Goal: Transaction & Acquisition: Purchase product/service

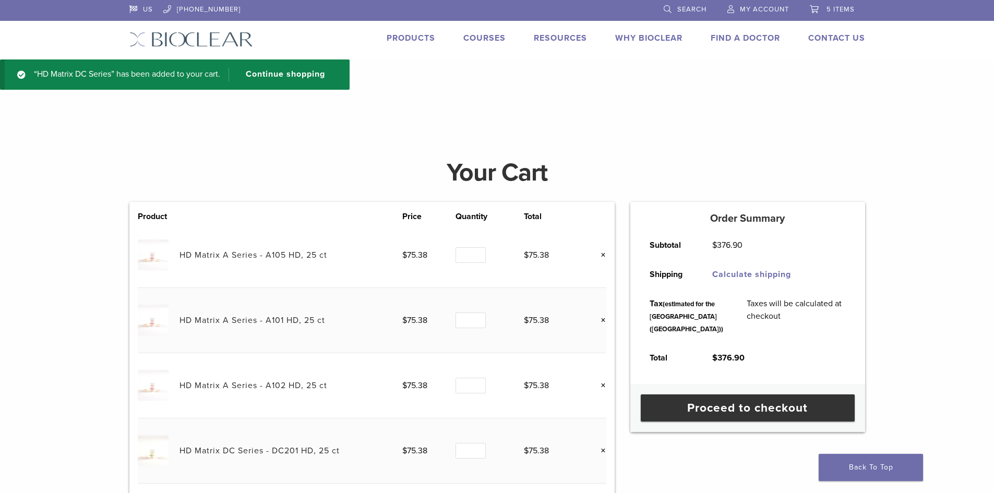
scroll to position [104, 0]
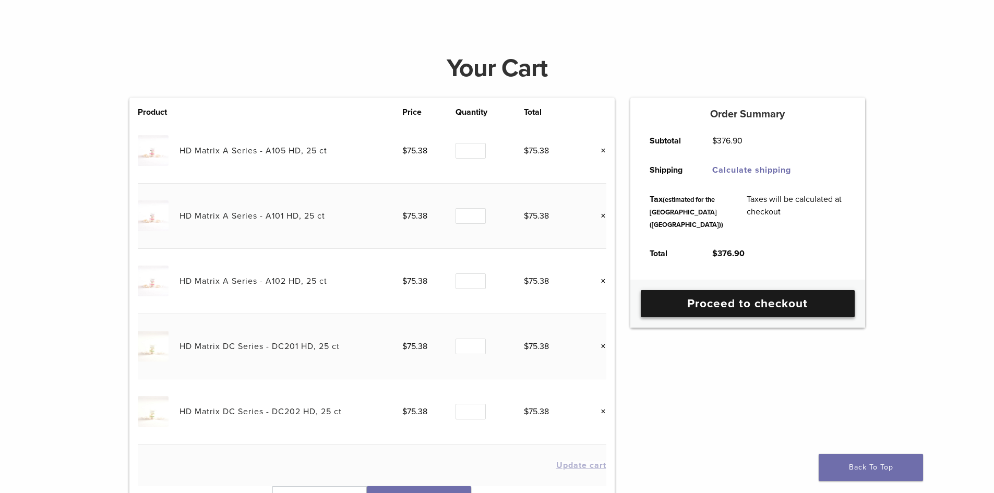
click at [756, 317] on link "Proceed to checkout" at bounding box center [747, 303] width 214 height 27
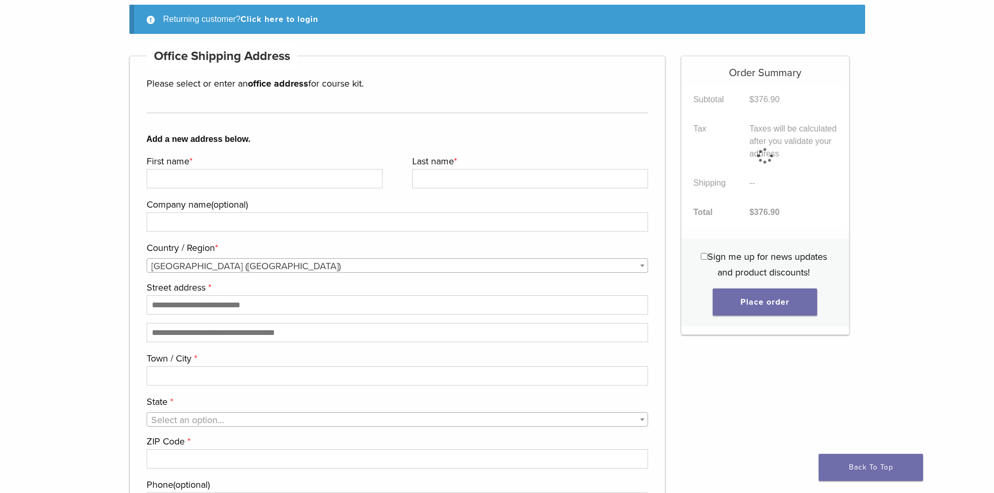
scroll to position [104, 0]
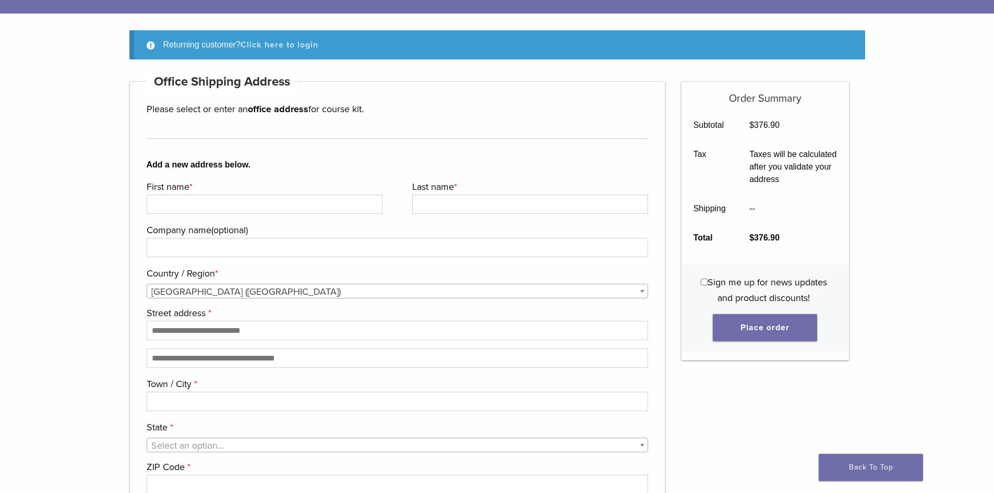
click at [308, 45] on link "Click here to login" at bounding box center [279, 45] width 78 height 10
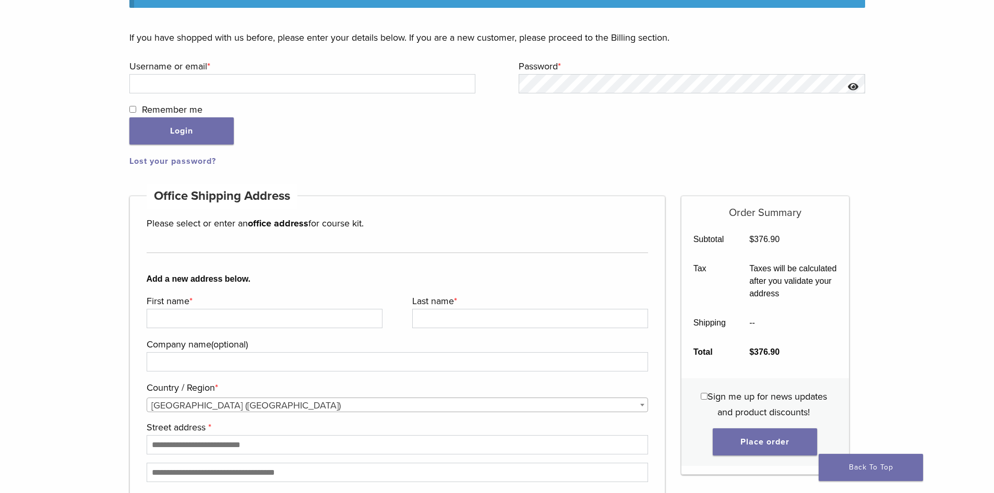
scroll to position [160, 0]
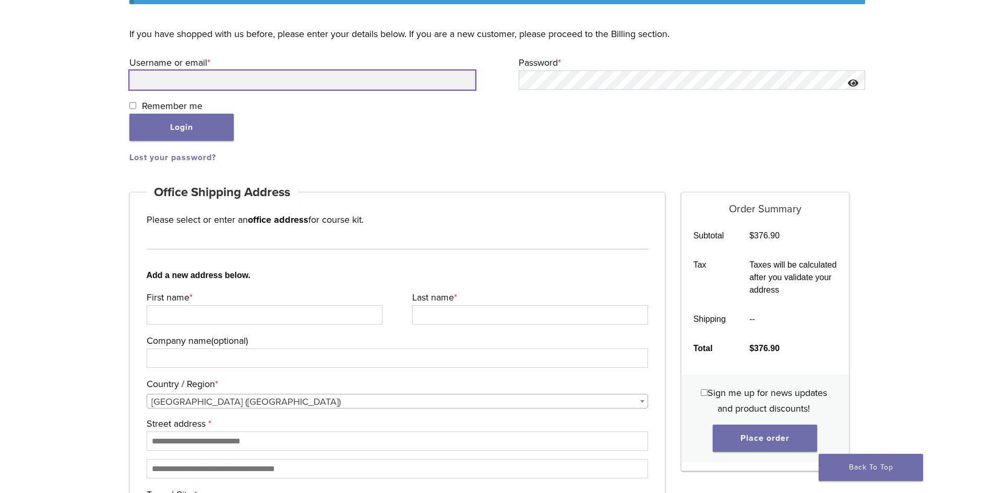
click at [295, 79] on input "Username or email * Required" at bounding box center [302, 79] width 346 height 19
type input "**********"
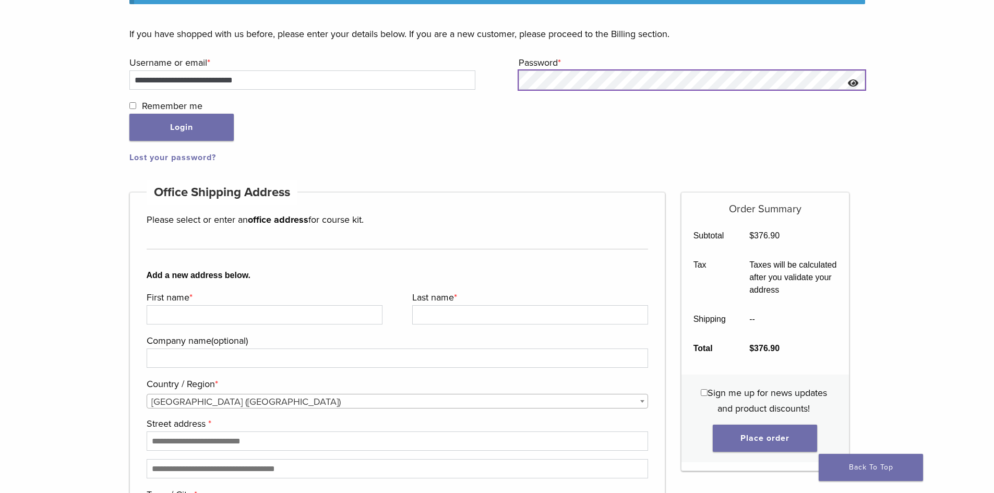
click at [129, 114] on button "Login" at bounding box center [181, 127] width 104 height 27
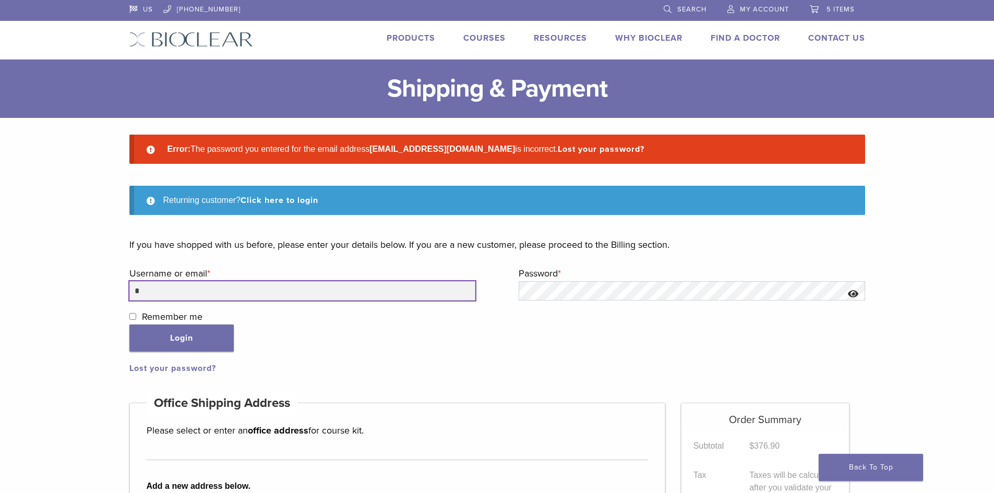
drag, startPoint x: 0, startPoint y: 0, endPoint x: 324, endPoint y: 289, distance: 434.0
click at [324, 289] on input "*" at bounding box center [302, 290] width 346 height 19
type input "**********"
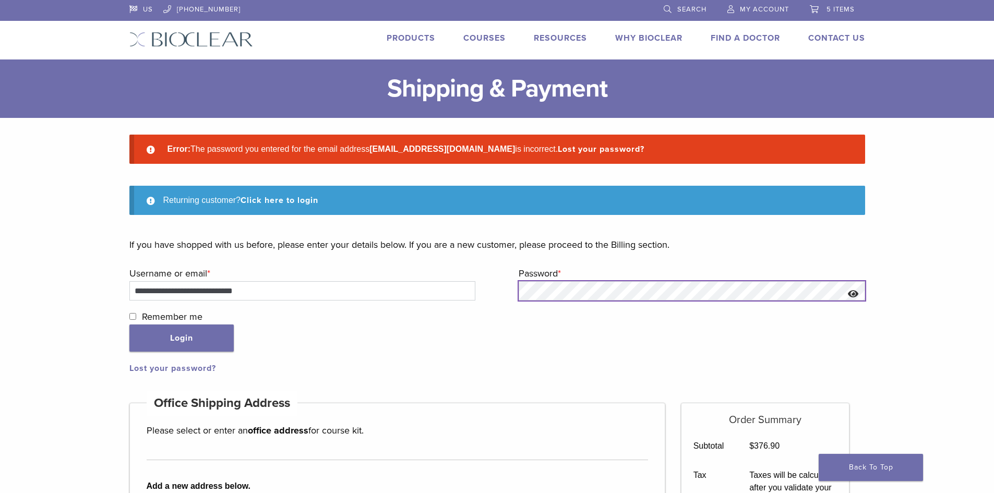
click at [129, 324] on button "Login" at bounding box center [181, 337] width 104 height 27
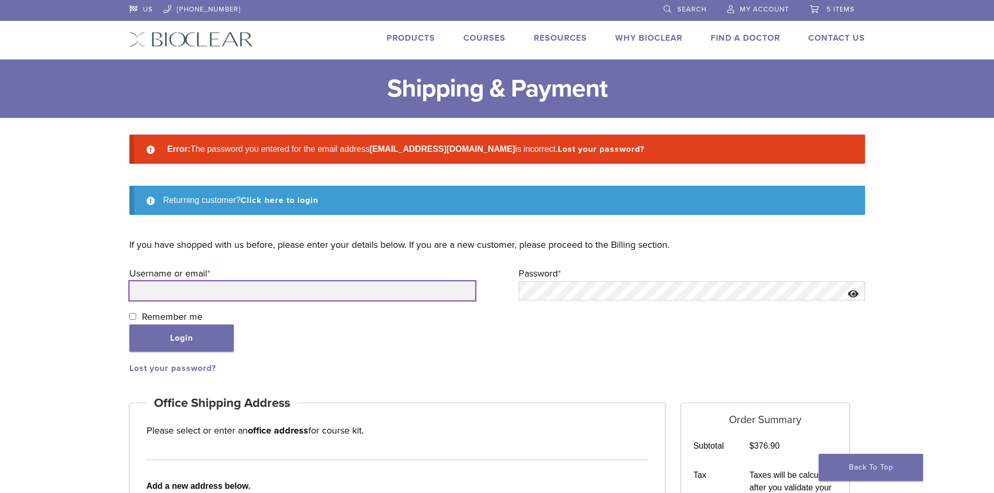
click at [308, 292] on input "Username or email * Required" at bounding box center [302, 290] width 346 height 19
type input "**********"
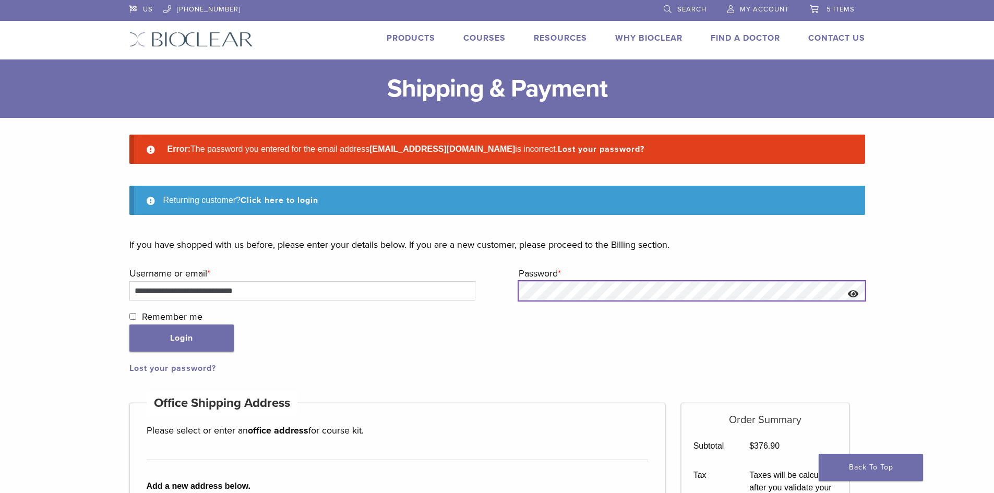
click at [129, 324] on button "Login" at bounding box center [181, 337] width 104 height 27
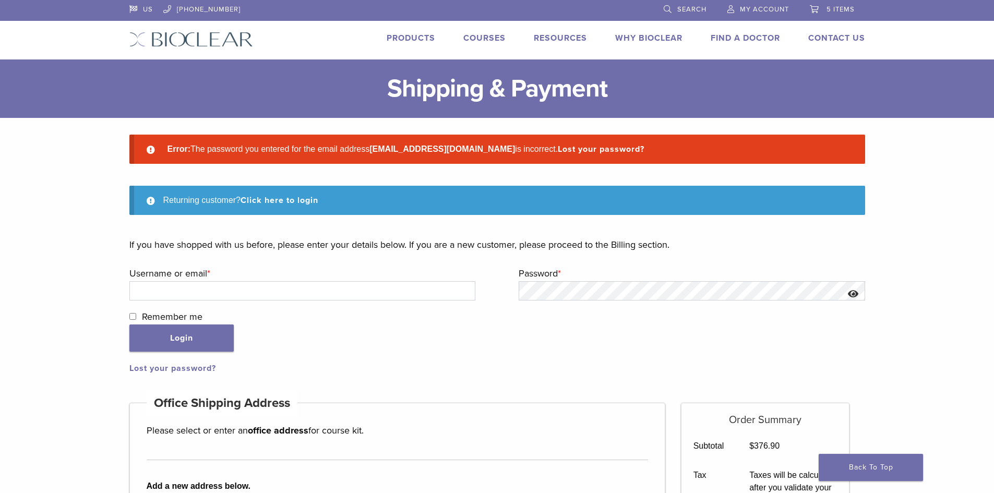
click at [167, 369] on link "Lost your password?" at bounding box center [172, 368] width 87 height 10
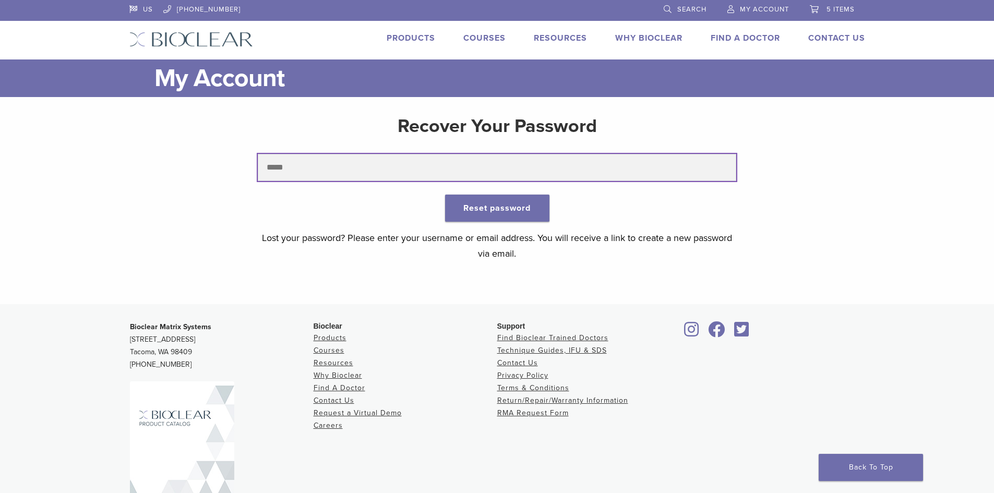
click at [369, 174] on input "text" at bounding box center [497, 167] width 478 height 27
type input "**********"
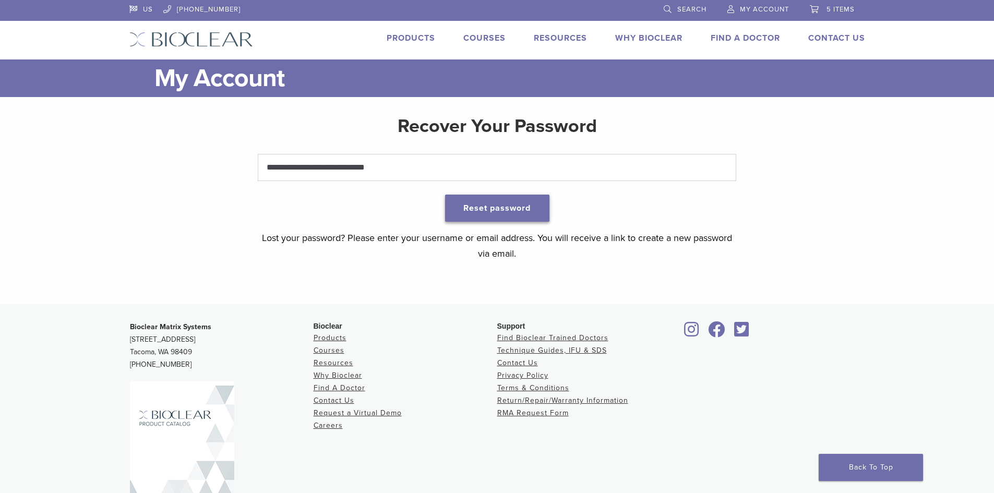
click at [455, 211] on button "Reset password" at bounding box center [497, 208] width 104 height 27
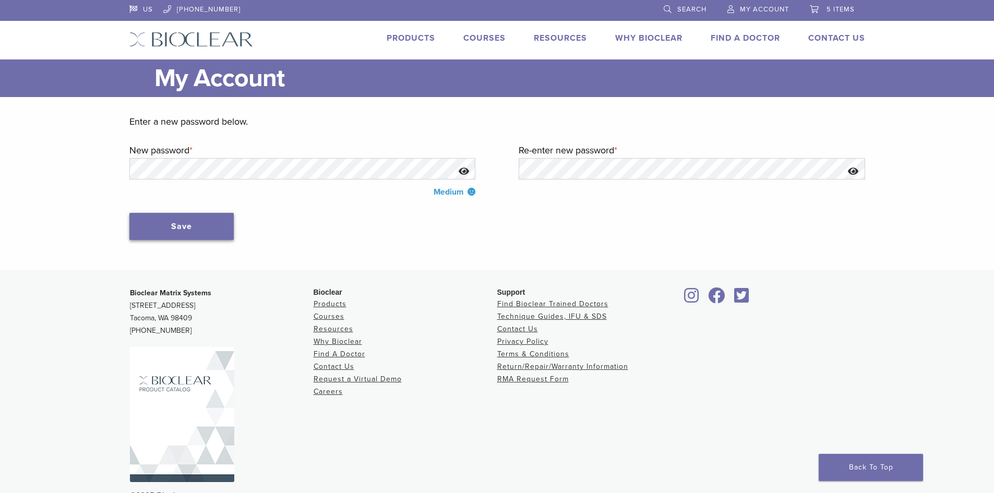
click at [214, 222] on button "Save" at bounding box center [181, 226] width 104 height 27
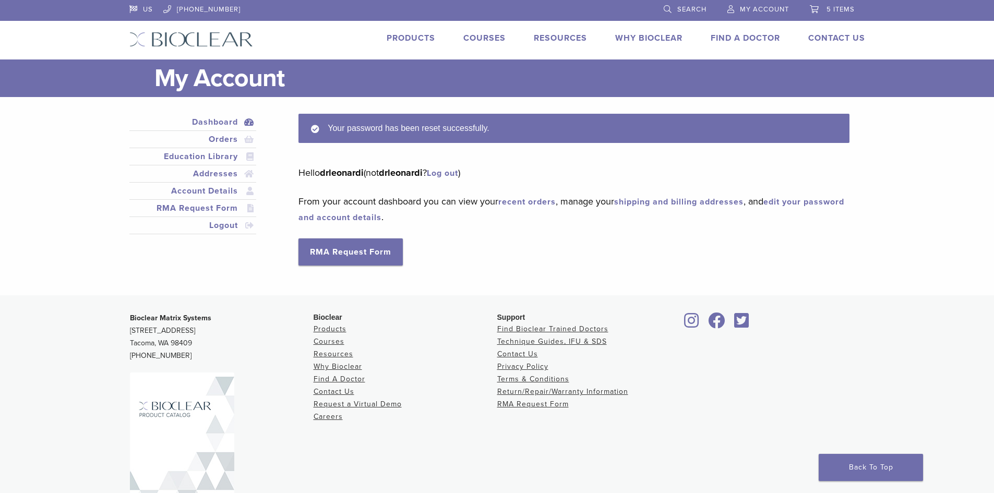
click at [842, 6] on span "5 items" at bounding box center [840, 9] width 28 height 8
click at [831, 13] on span "5 items" at bounding box center [840, 9] width 28 height 8
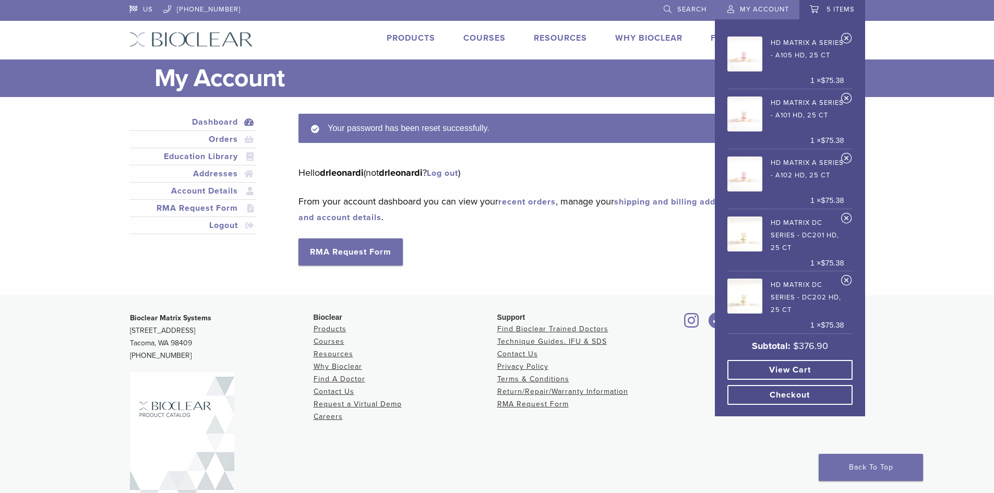
click at [813, 403] on link "Checkout" at bounding box center [789, 395] width 125 height 20
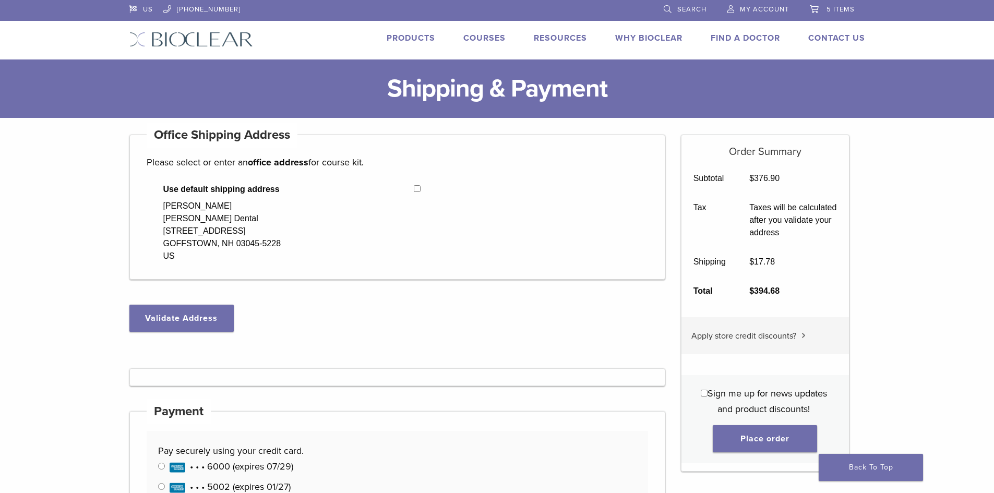
select select "**"
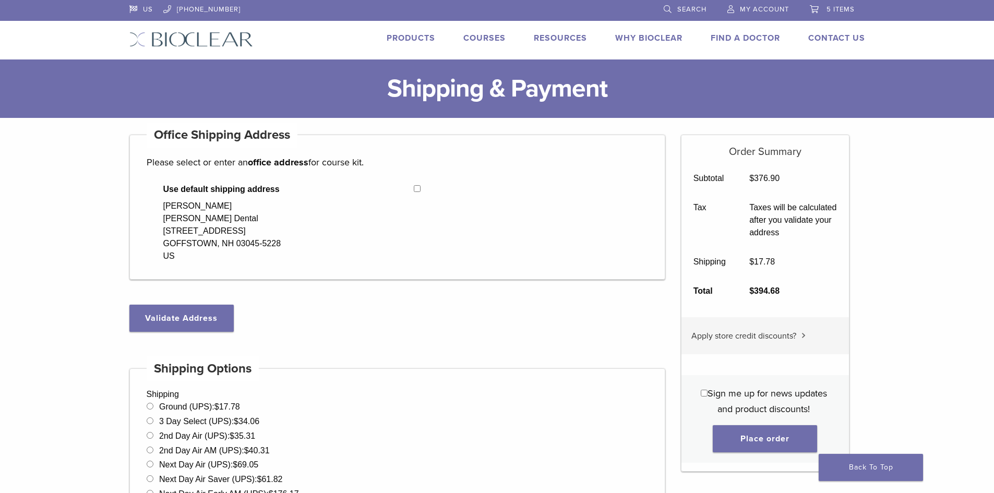
click at [785, 336] on span "Apply store credit discounts?" at bounding box center [743, 336] width 105 height 10
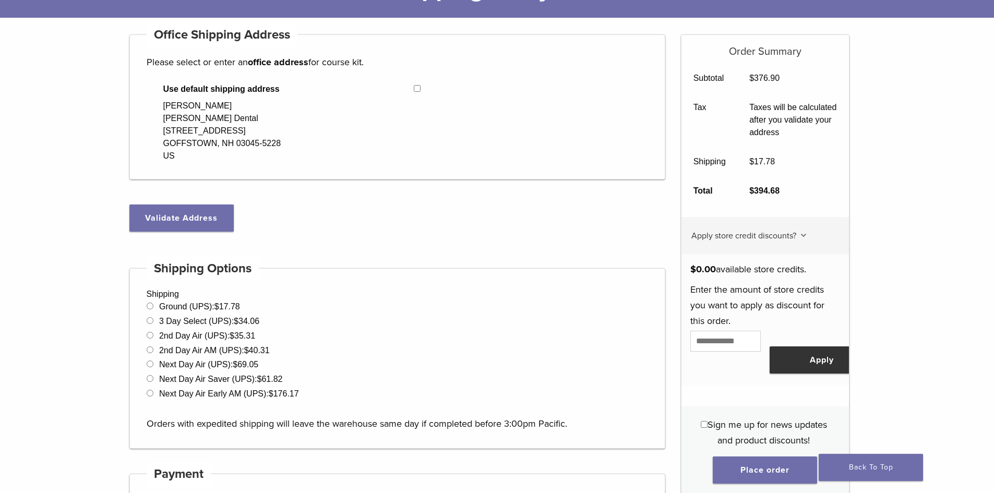
scroll to position [104, 0]
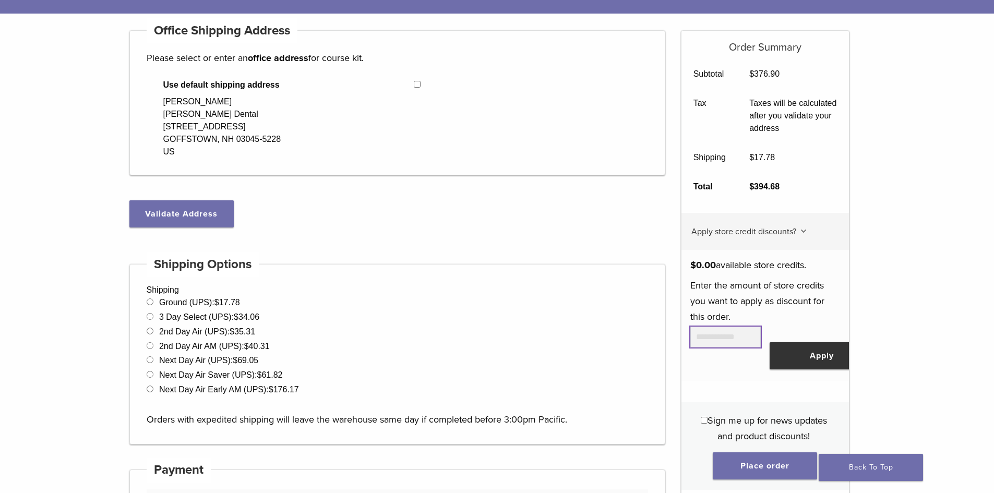
click at [732, 343] on input "text" at bounding box center [725, 336] width 70 height 21
type input "******"
click at [817, 368] on button "Apply" at bounding box center [821, 355] width 104 height 27
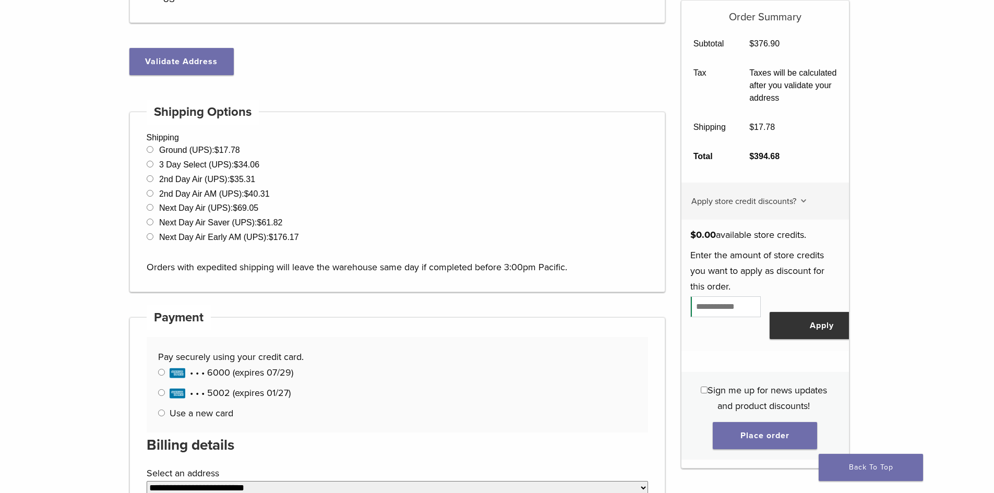
scroll to position [239, 0]
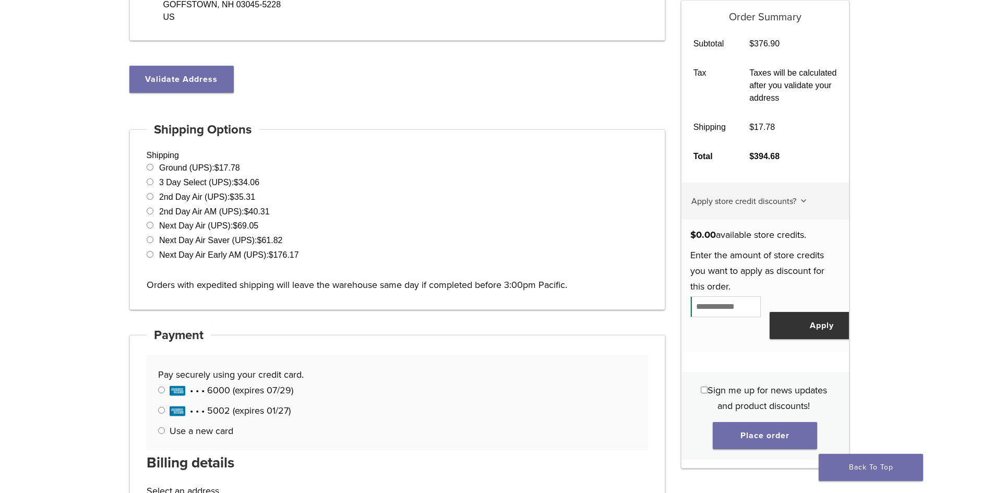
click at [762, 207] on span "Apply store credit discounts?" at bounding box center [743, 201] width 105 height 10
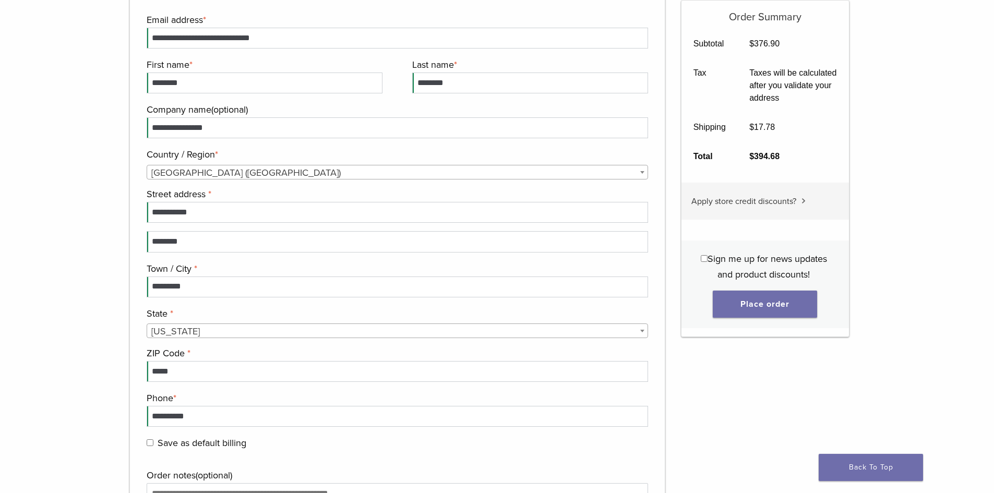
scroll to position [1021, 0]
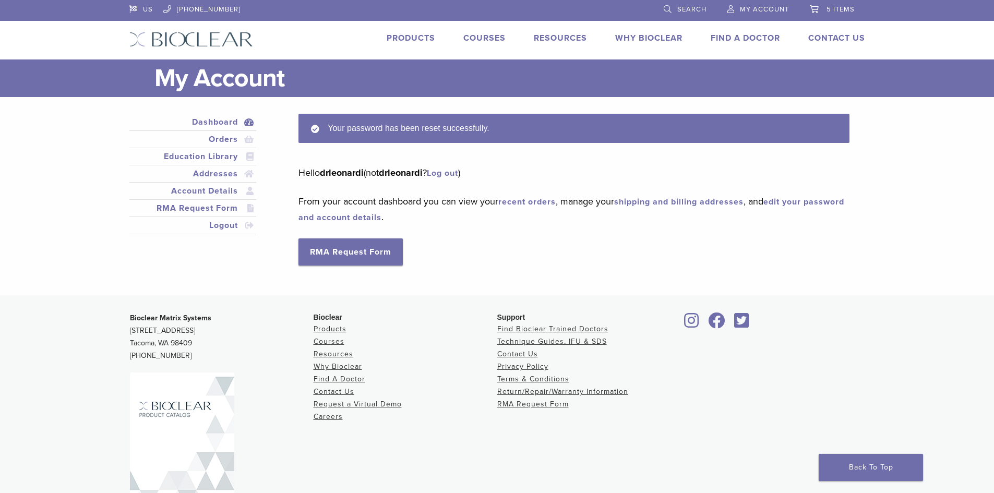
click at [850, 8] on span "5 items" at bounding box center [840, 9] width 28 height 8
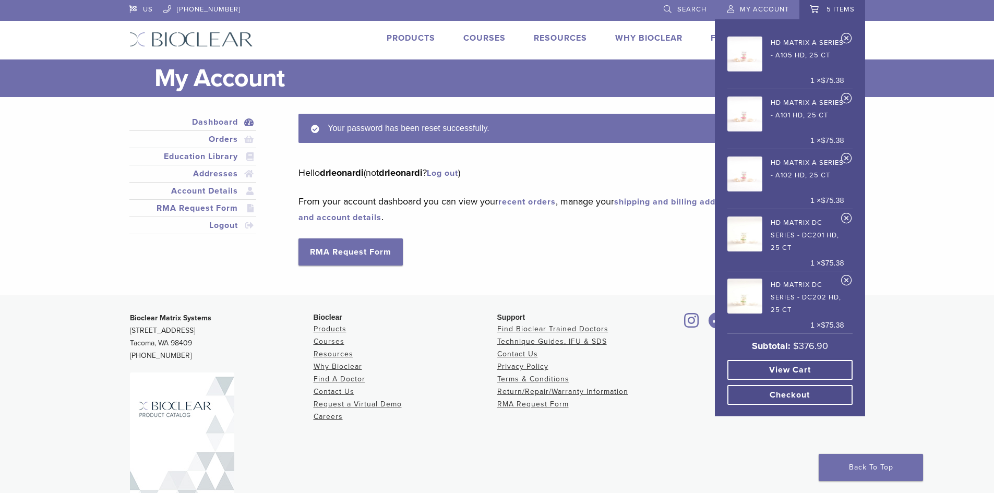
click at [805, 380] on link "View cart" at bounding box center [789, 370] width 125 height 20
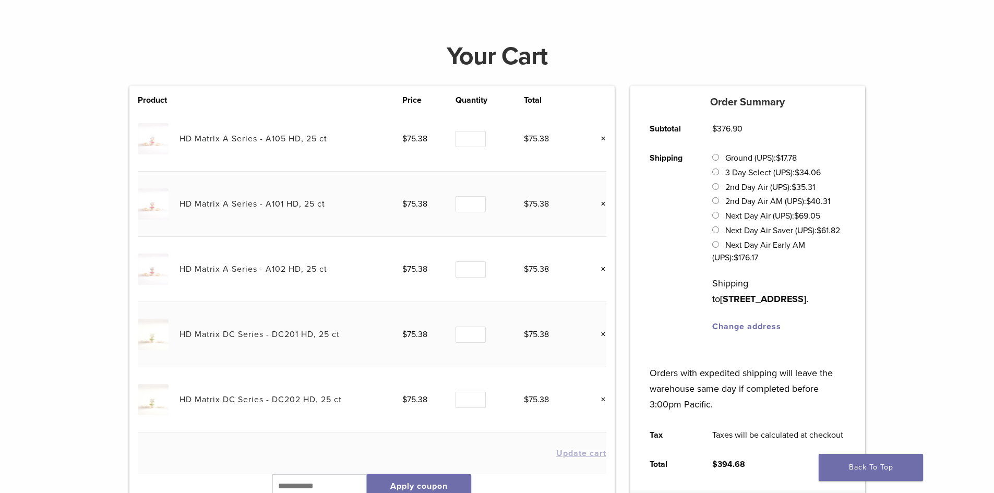
scroll to position [209, 0]
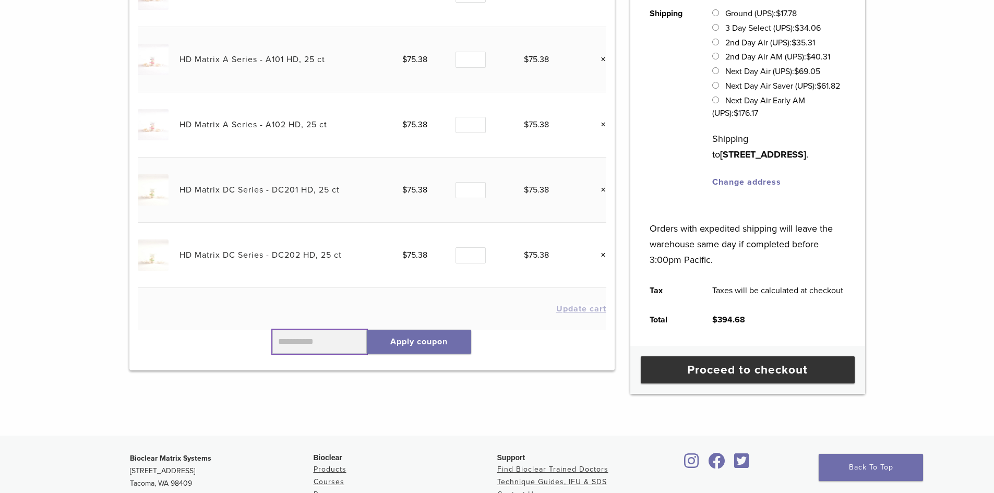
click at [329, 337] on input "text" at bounding box center [319, 342] width 95 height 24
type input "******"
click at [393, 342] on button "Apply coupon" at bounding box center [419, 342] width 104 height 24
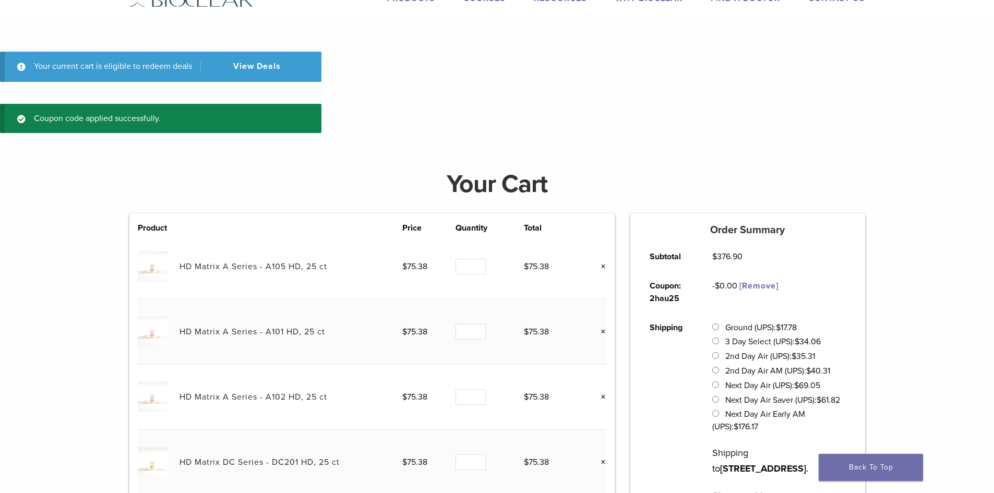
scroll to position [39, 0]
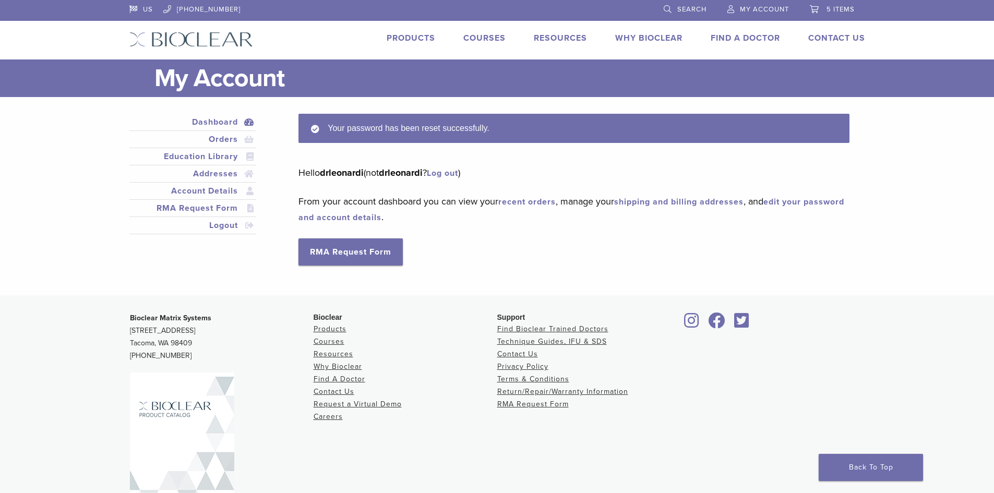
click at [833, 10] on span "5 items" at bounding box center [840, 9] width 28 height 8
click at [837, 7] on span "5 items" at bounding box center [840, 9] width 28 height 8
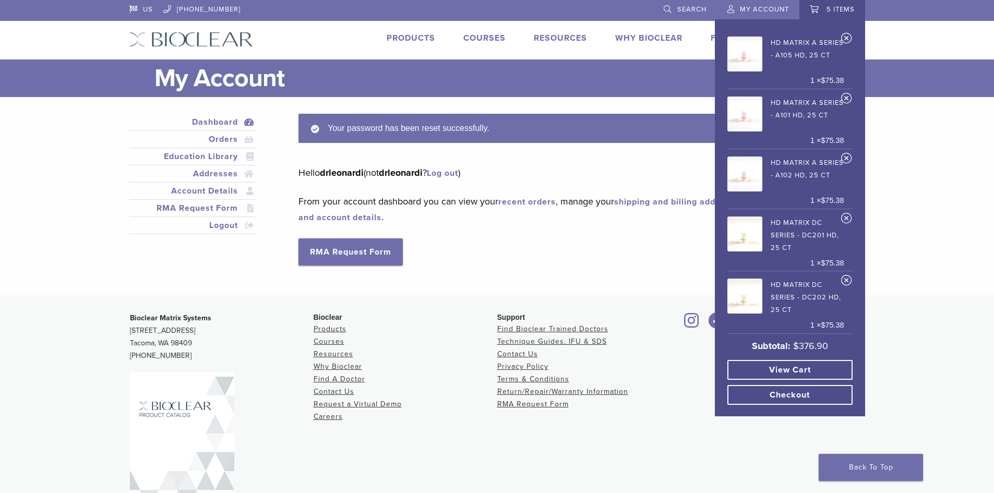
click at [780, 380] on link "View cart" at bounding box center [789, 370] width 125 height 20
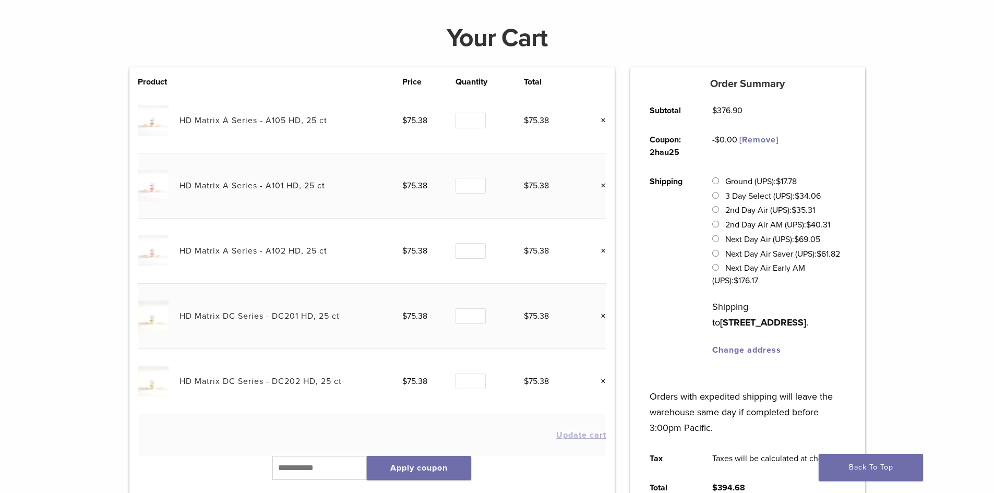
scroll to position [156, 0]
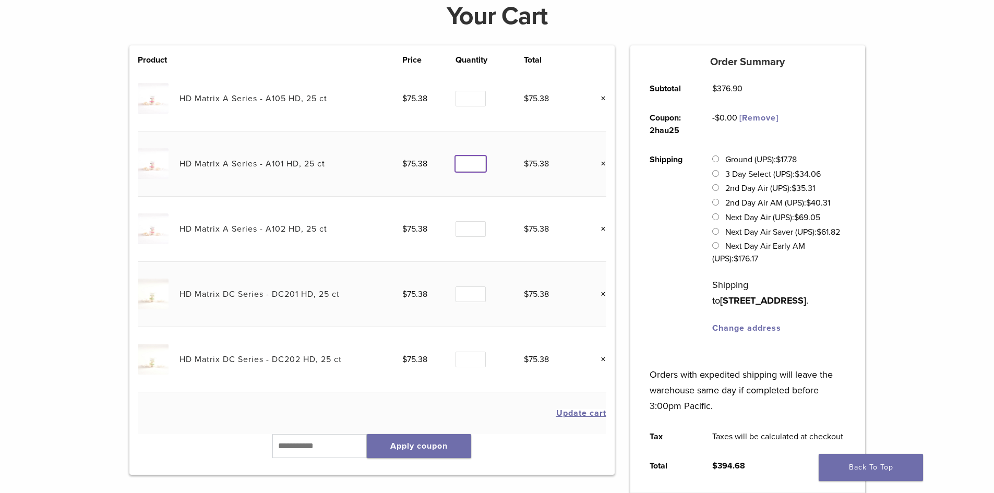
type input "*"
click at [477, 160] on input "*" at bounding box center [470, 164] width 30 height 16
type input "*"
click at [479, 226] on input "*" at bounding box center [470, 229] width 30 height 16
click at [324, 451] on input "text" at bounding box center [319, 446] width 95 height 24
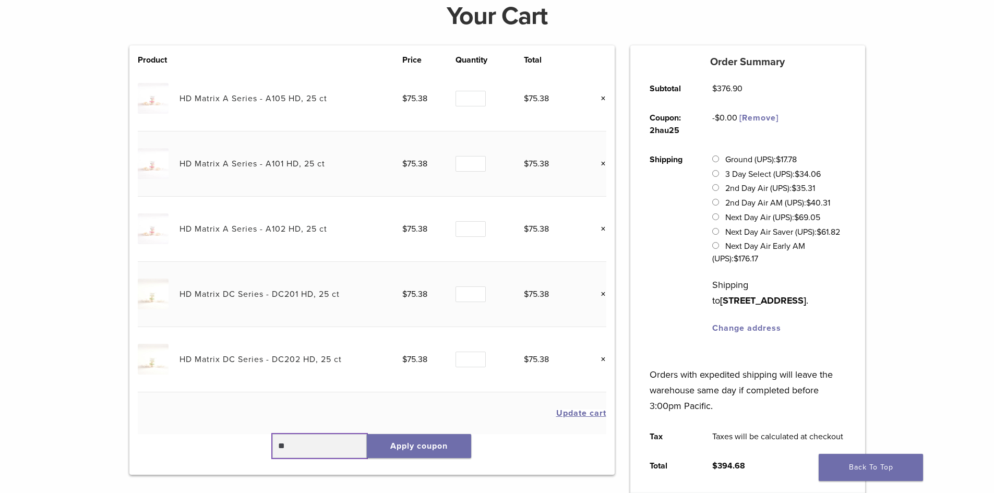
type input "*"
type input "******"
click at [411, 443] on button "Apply coupon" at bounding box center [419, 446] width 104 height 24
type input "*"
click at [476, 161] on input "*" at bounding box center [470, 164] width 30 height 16
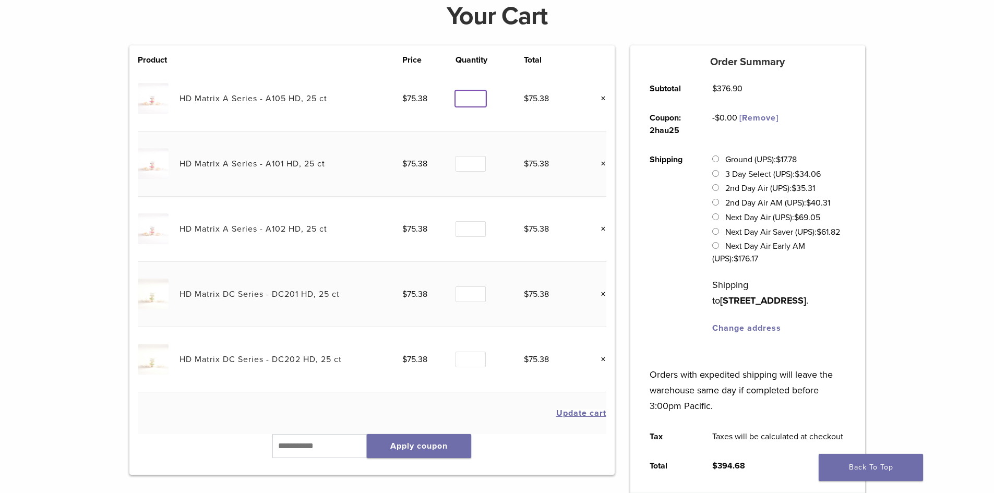
click at [476, 93] on input "*" at bounding box center [470, 99] width 30 height 16
type input "*"
click at [478, 98] on input "*" at bounding box center [470, 99] width 30 height 16
click at [592, 411] on button "Update cart" at bounding box center [581, 413] width 50 height 8
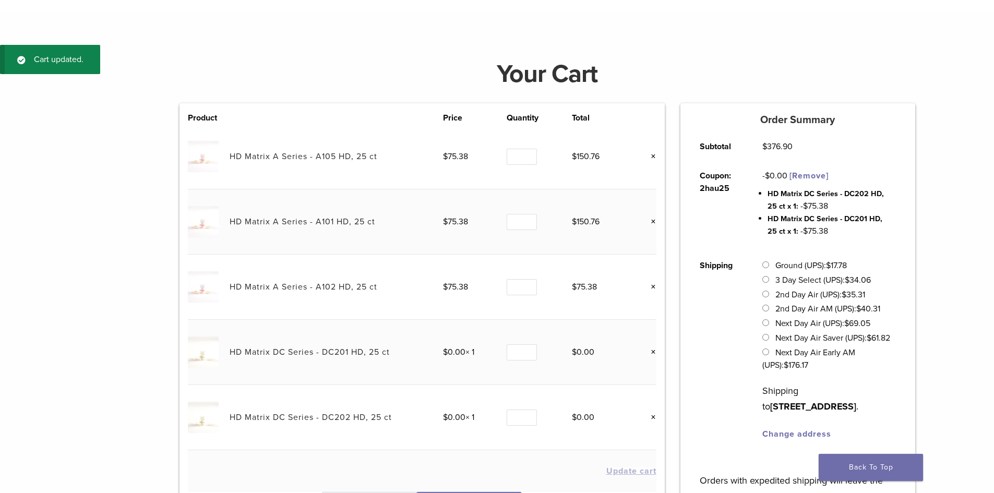
scroll to position [39, 0]
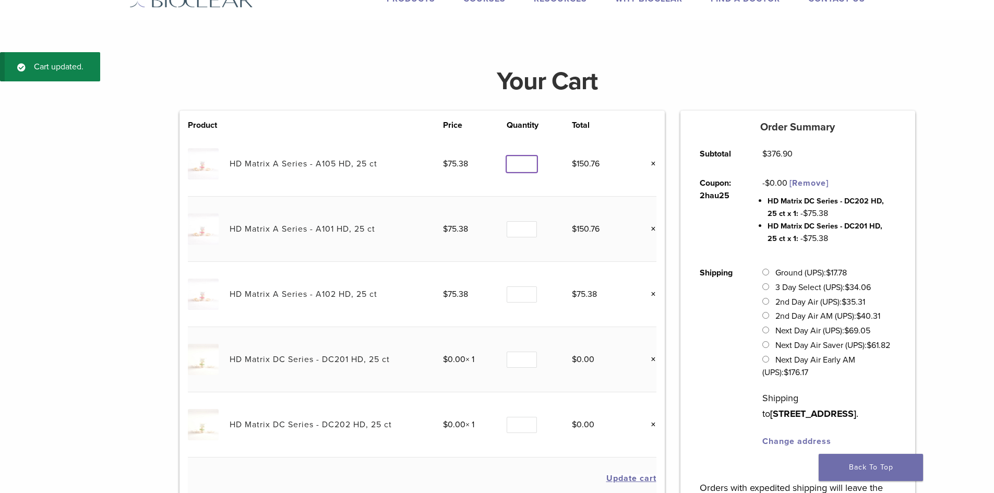
type input "*"
click at [529, 168] on input "*" at bounding box center [521, 164] width 30 height 16
type input "*"
click at [531, 293] on input "*" at bounding box center [521, 294] width 30 height 16
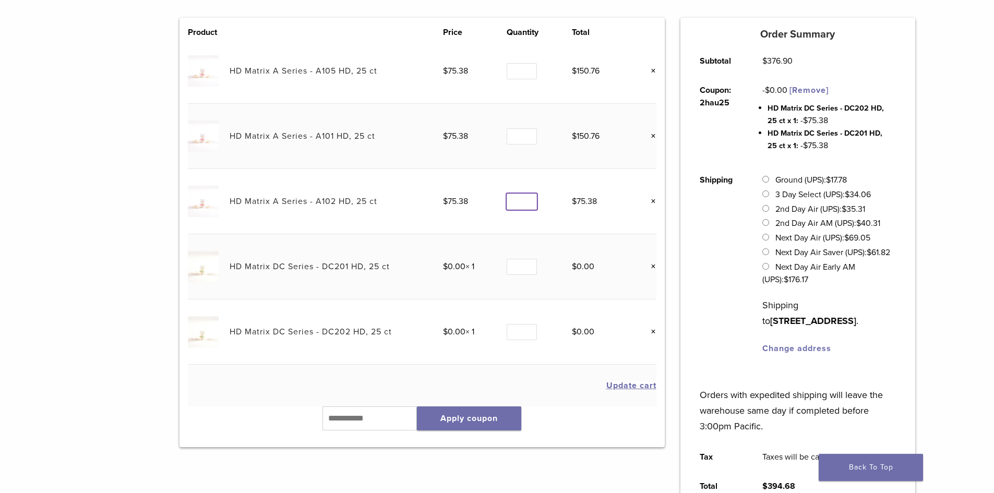
scroll to position [143, 0]
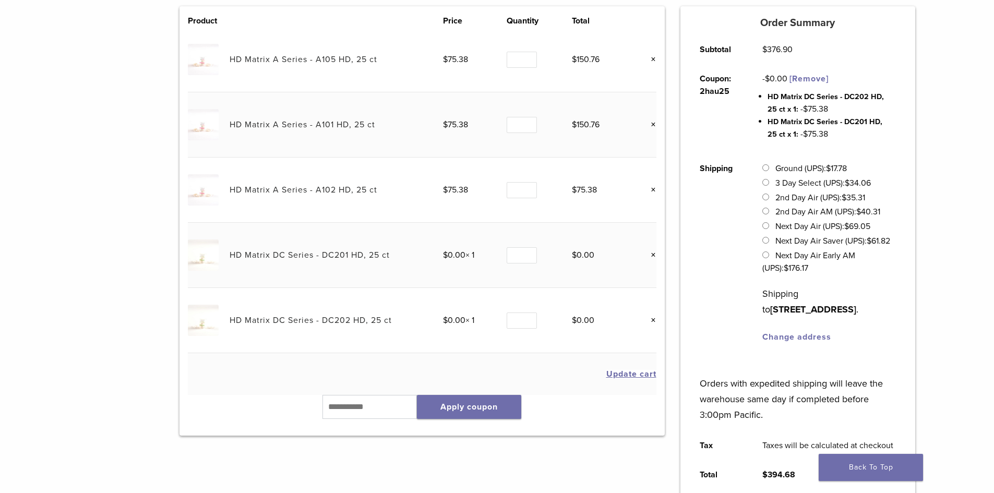
click at [629, 371] on button "Update cart" at bounding box center [631, 374] width 50 height 8
click at [386, 411] on input "text" at bounding box center [369, 407] width 95 height 24
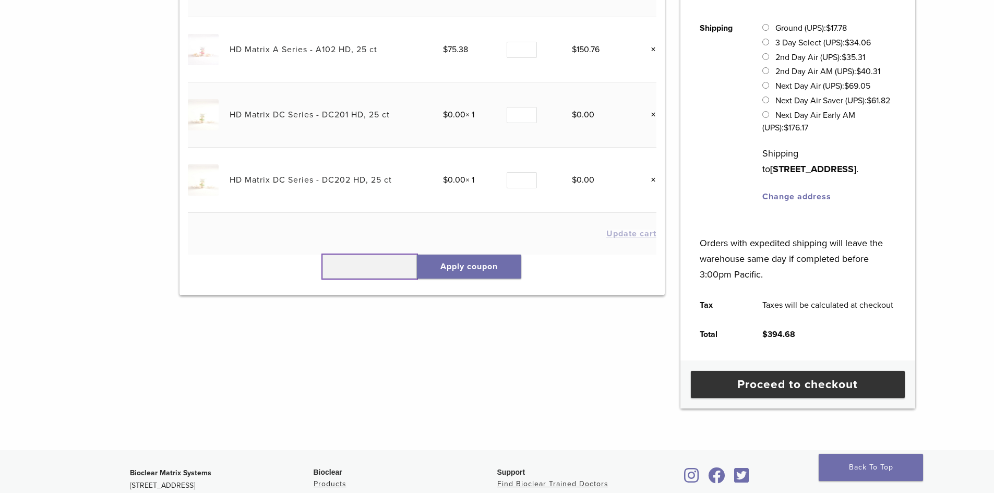
scroll to position [300, 0]
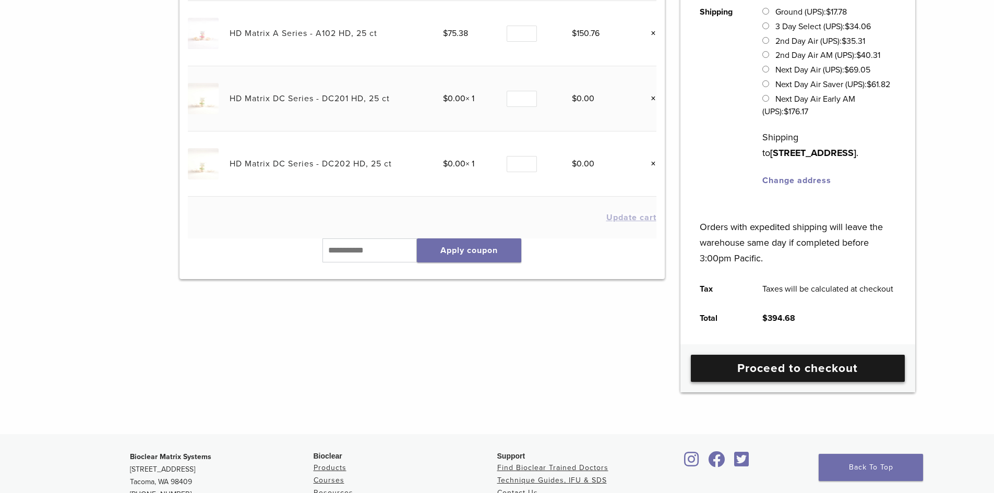
click at [834, 378] on link "Proceed to checkout" at bounding box center [798, 368] width 214 height 27
click at [821, 382] on link "Proceed to checkout" at bounding box center [798, 368] width 214 height 27
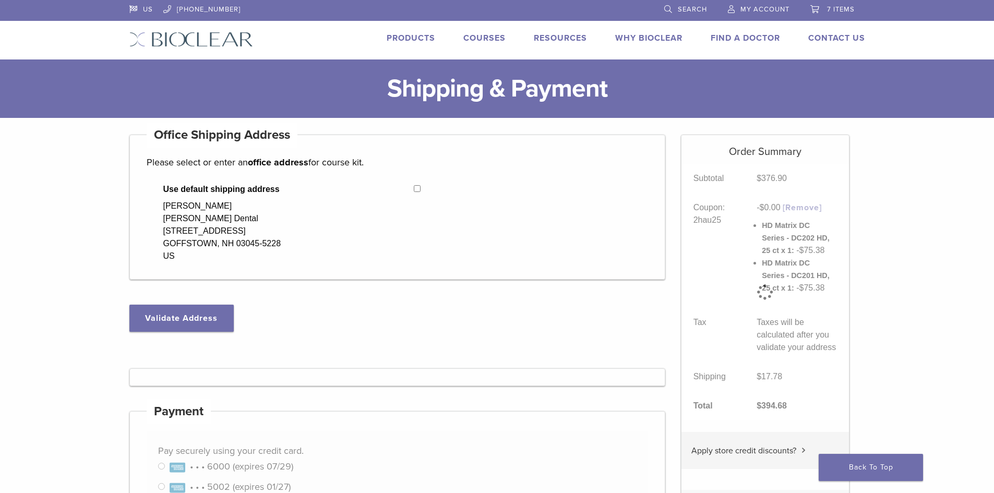
select select "**"
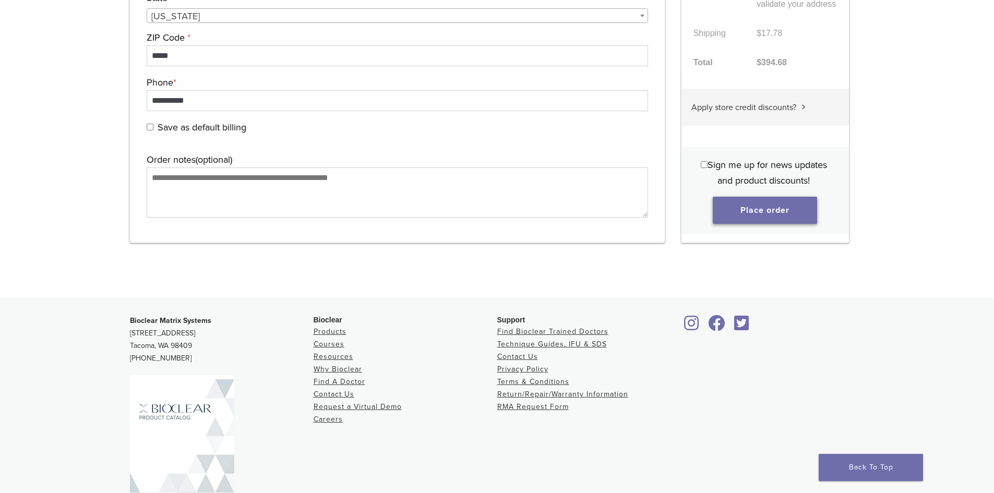
click at [790, 217] on button "Place order" at bounding box center [764, 210] width 104 height 27
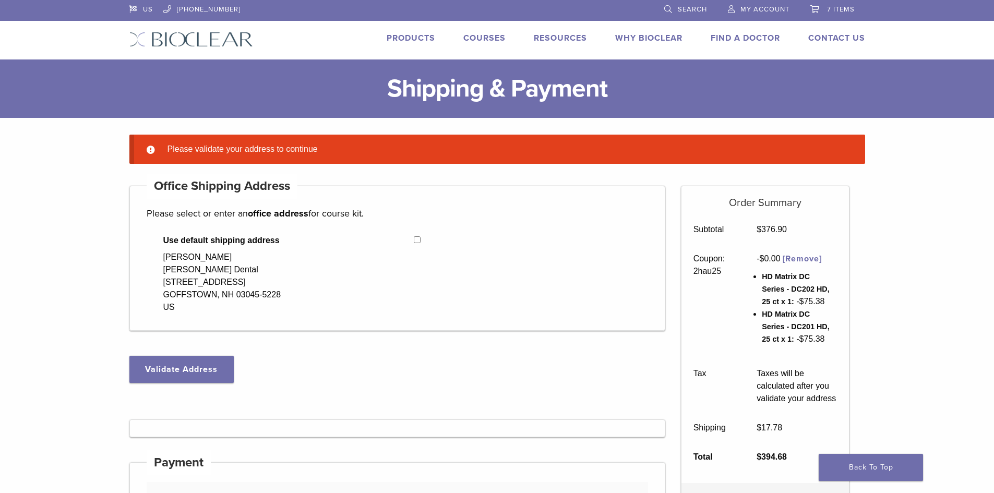
select select "**"
click at [189, 367] on button "Validate Address" at bounding box center [181, 369] width 104 height 27
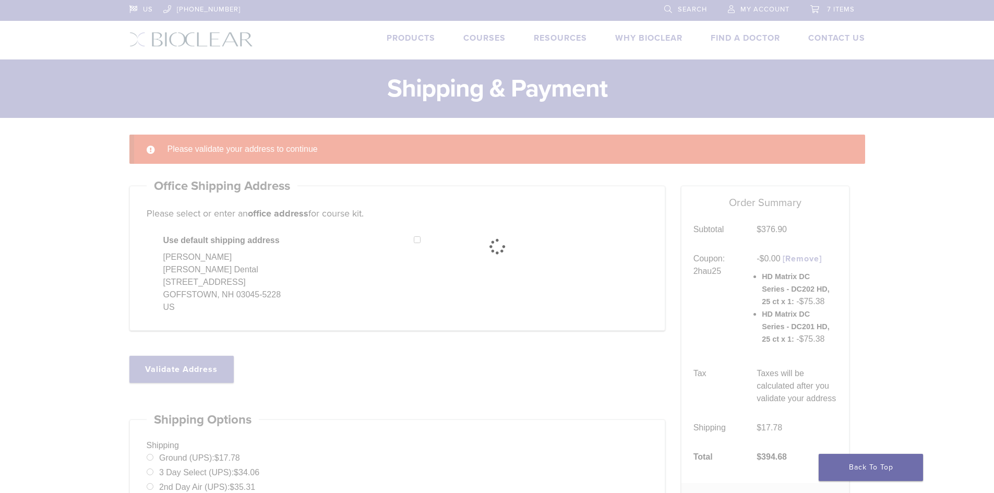
select select "**"
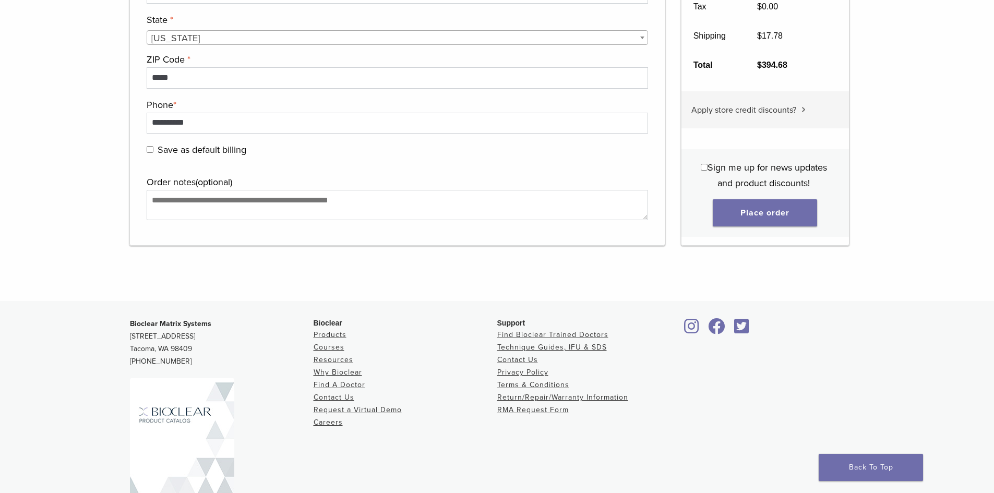
scroll to position [1095, 0]
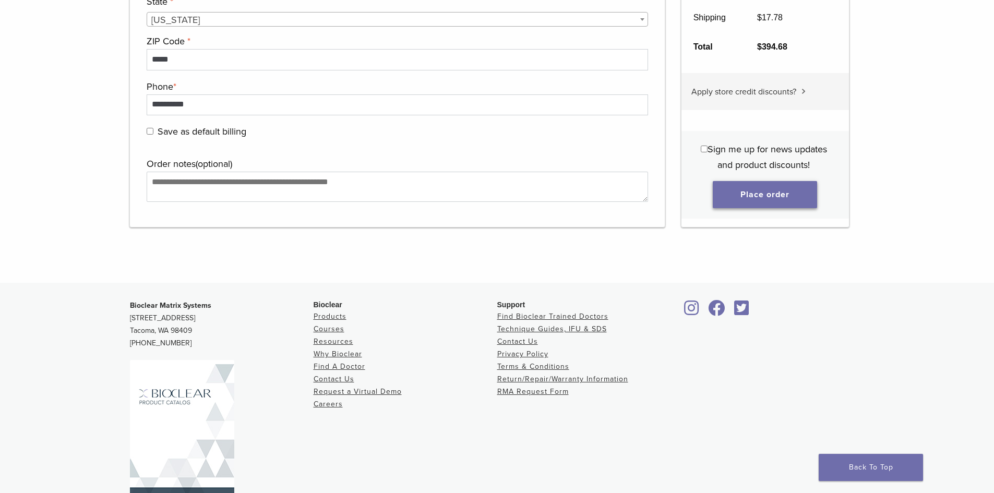
click at [778, 202] on button "Place order" at bounding box center [764, 194] width 104 height 27
